Goal: Navigation & Orientation: Find specific page/section

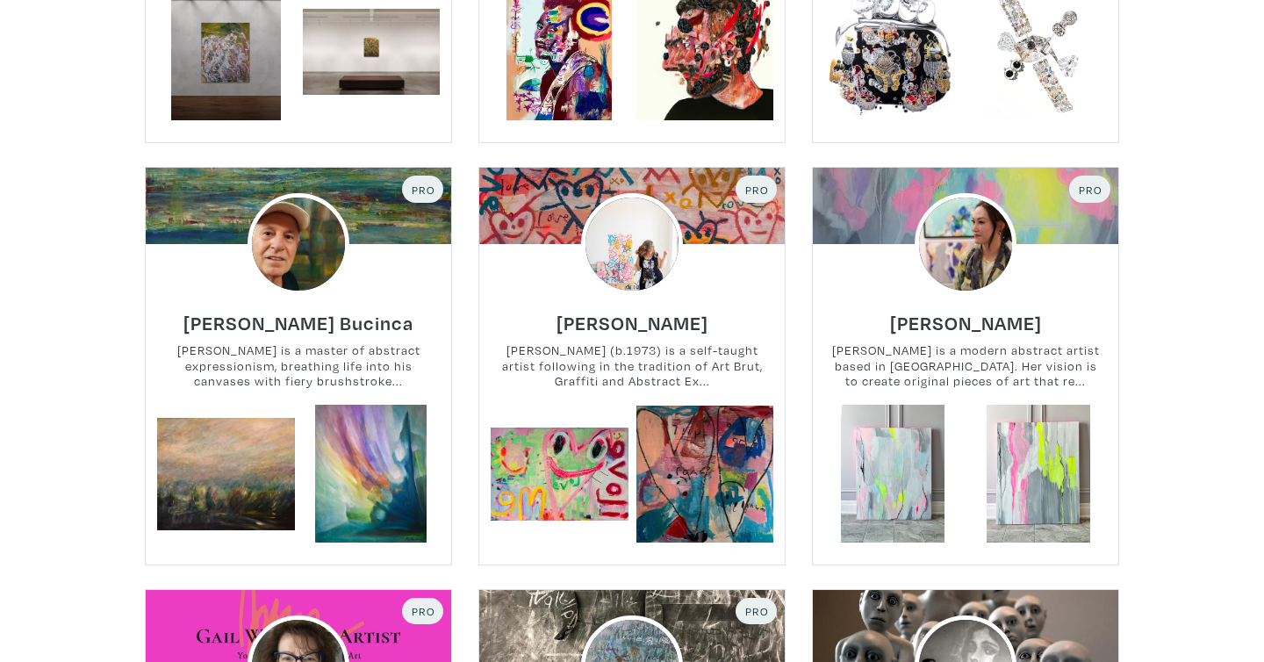
scroll to position [1605, 0]
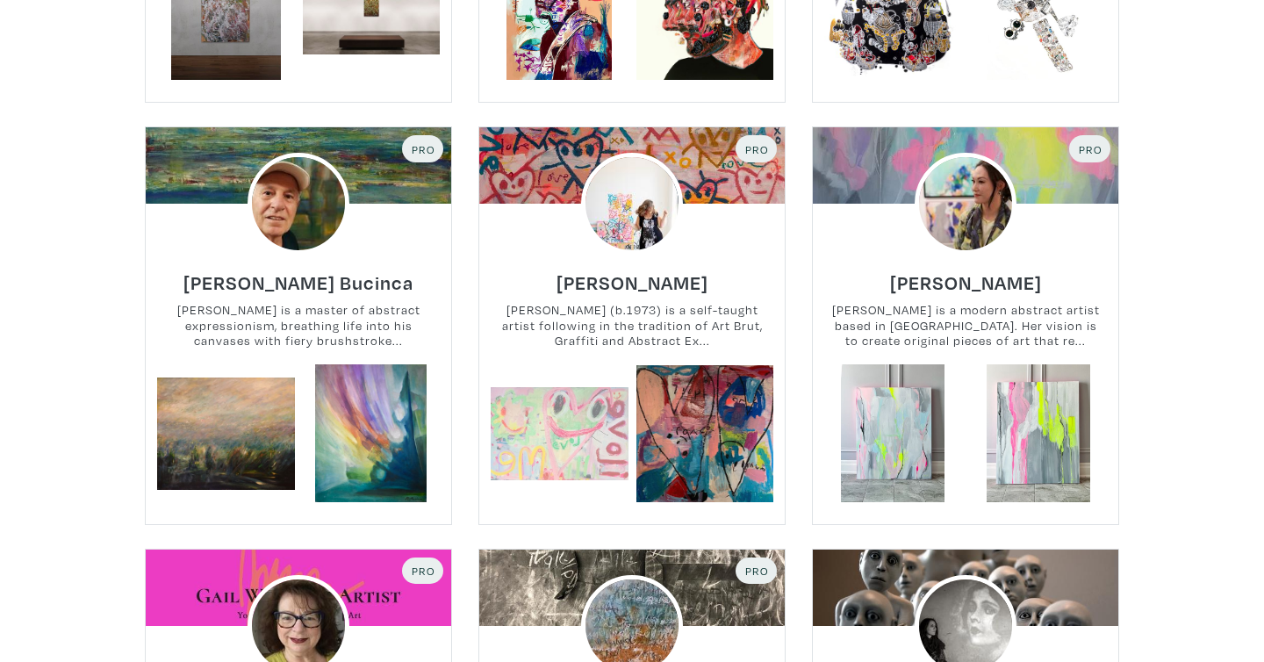
click at [564, 455] on link at bounding box center [560, 433] width 138 height 138
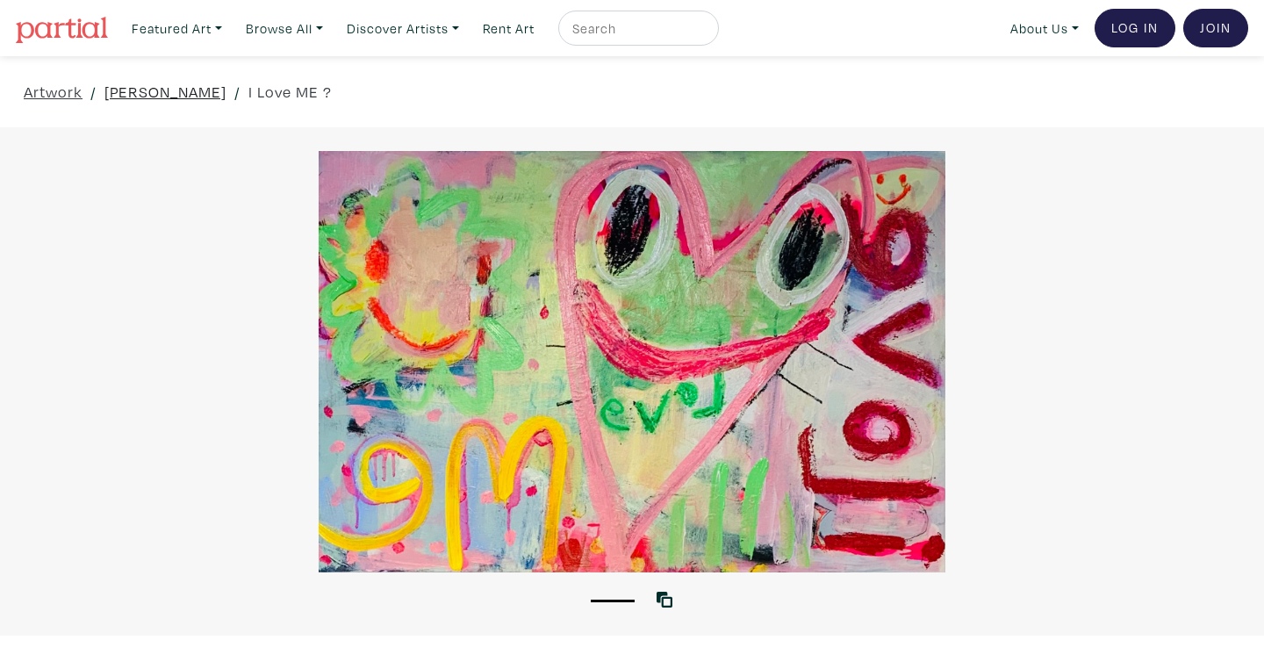
click at [176, 90] on link "[PERSON_NAME]" at bounding box center [165, 92] width 122 height 24
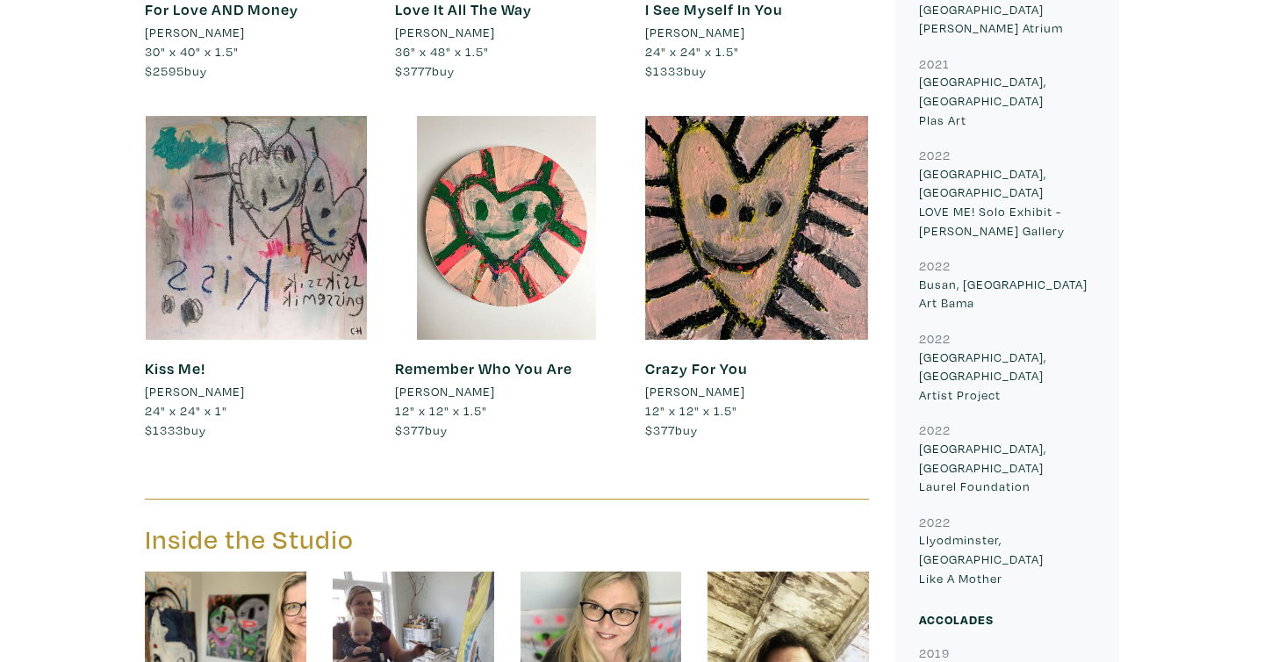
scroll to position [2548, 0]
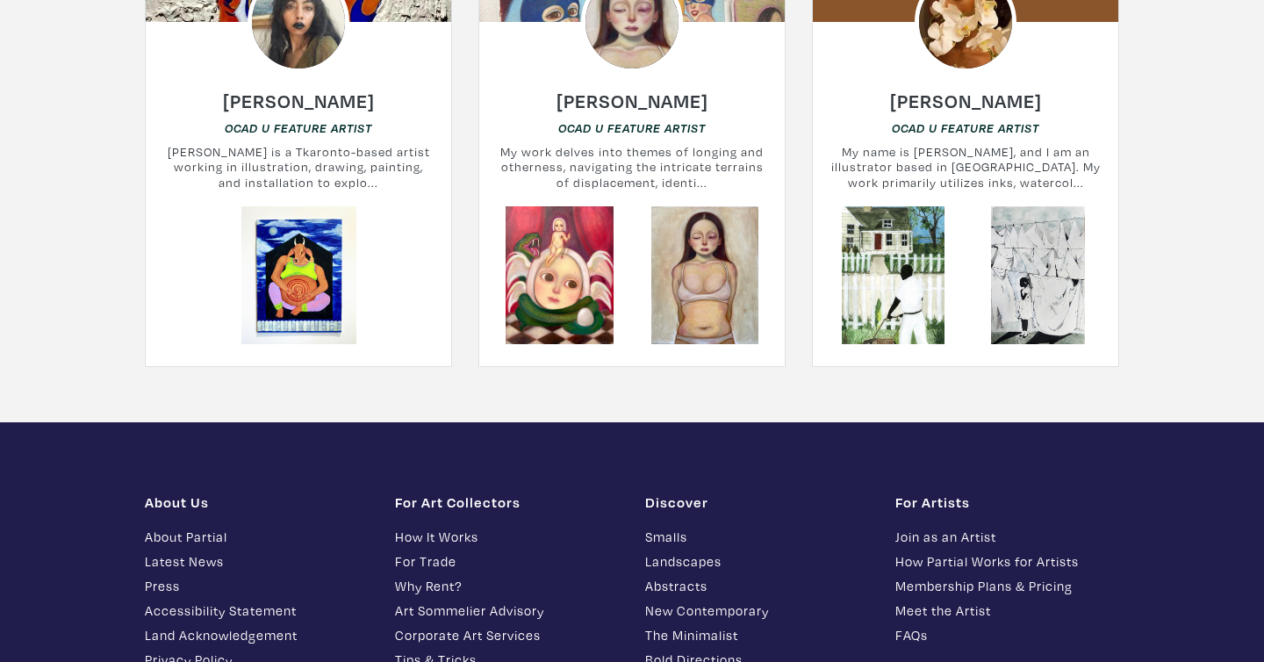
scroll to position [9305, 0]
